Goal: Information Seeking & Learning: Check status

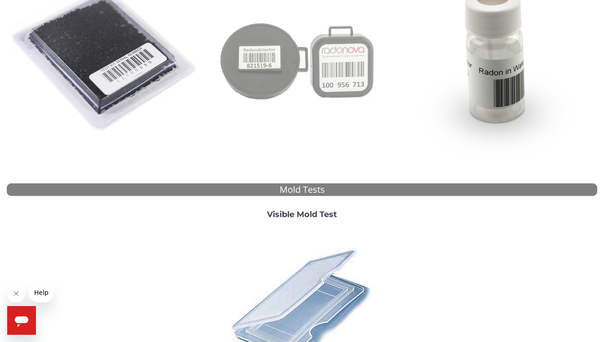
scroll to position [297, 0]
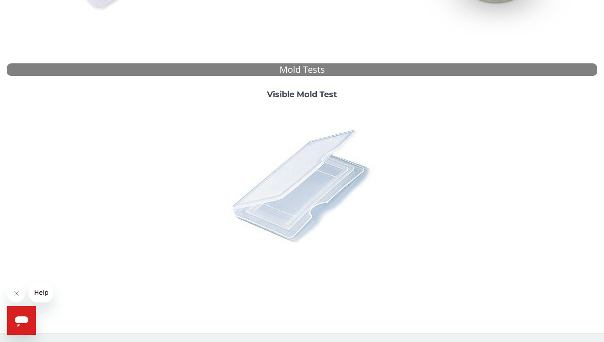
click at [338, 181] on img at bounding box center [301, 185] width 157 height 157
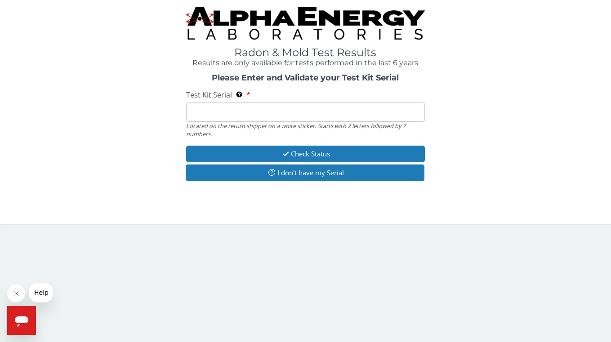
click at [285, 112] on input "Test Kit Serial Located on the return shipper on a white sticker. Starts with 2…" at bounding box center [305, 112] width 239 height 19
paste input "ML181284"
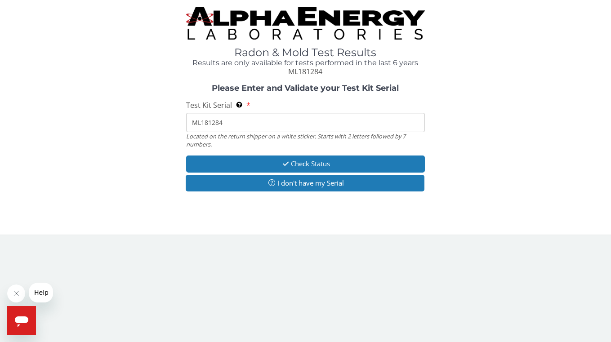
type input "ML181284"
click at [285, 112] on div "Test Kit Serial Located on the return shipper on a white sticker. Starts with 2…" at bounding box center [305, 124] width 239 height 48
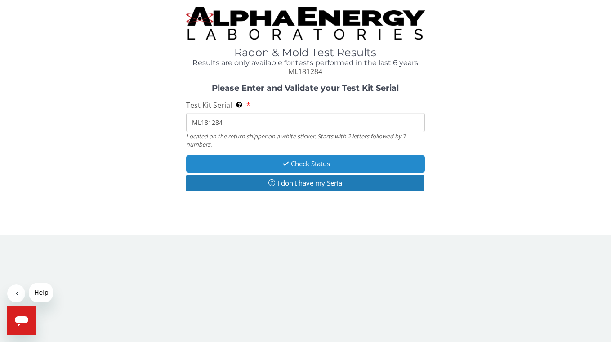
click at [289, 158] on button "Check Status" at bounding box center [305, 164] width 239 height 17
